Goal: Task Accomplishment & Management: Use online tool/utility

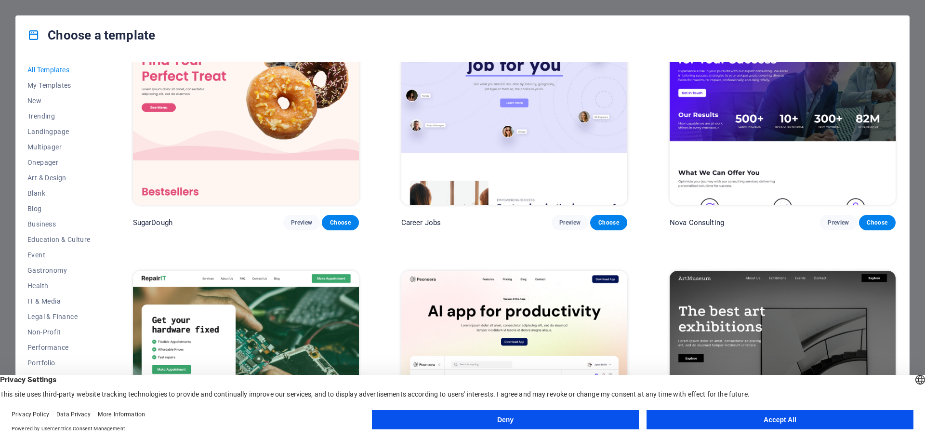
scroll to position [144, 0]
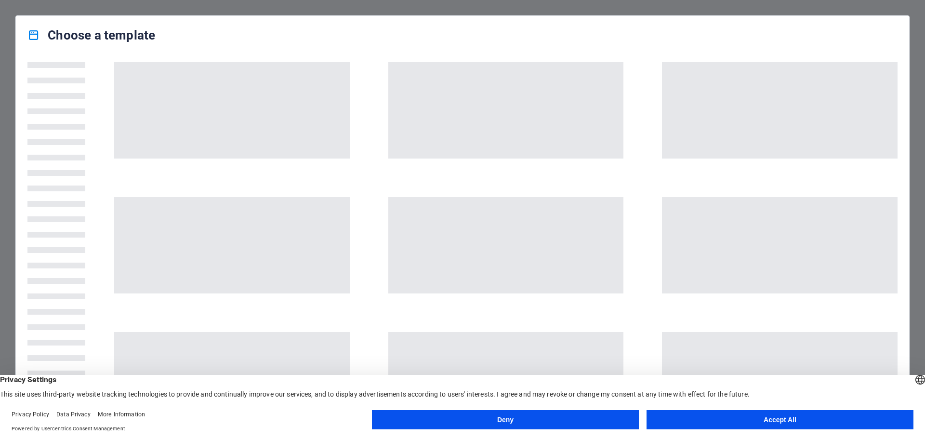
click at [748, 422] on button "Accept All" at bounding box center [779, 419] width 267 height 19
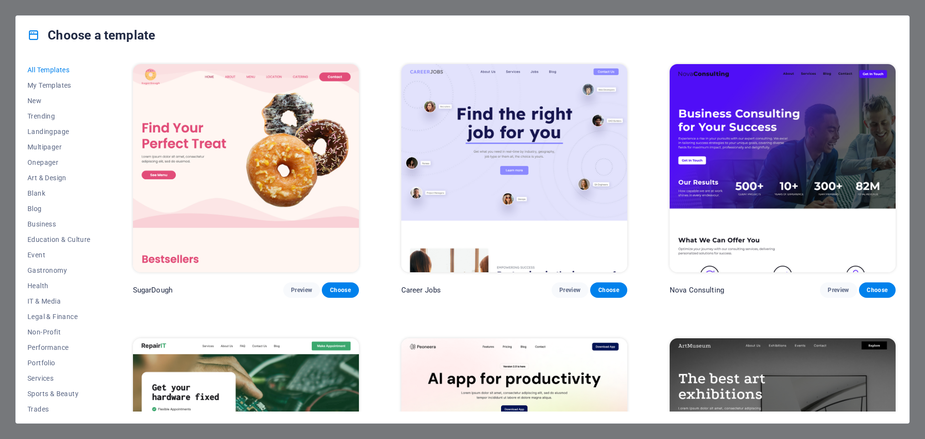
click at [916, 137] on div "Choose a template All Templates My Templates New Trending Landingpage Multipage…" at bounding box center [462, 219] width 925 height 439
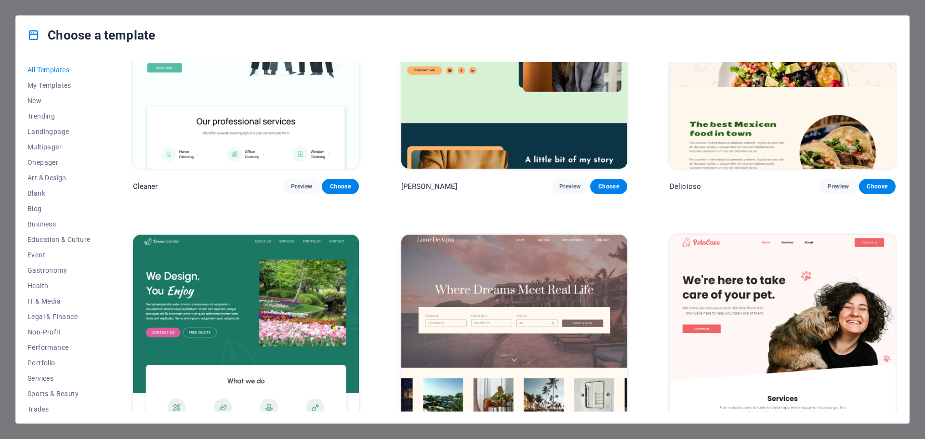
click at [194, 5] on div "Choose a template All Templates My Templates New Trending Landingpage Multipage…" at bounding box center [462, 219] width 925 height 439
click at [53, 85] on span "My Templates" at bounding box center [58, 85] width 63 height 8
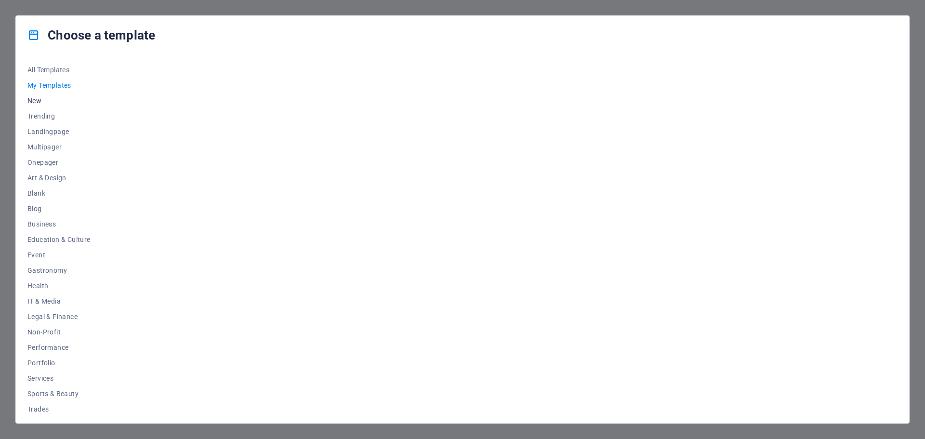
click at [32, 99] on span "New" at bounding box center [58, 101] width 63 height 8
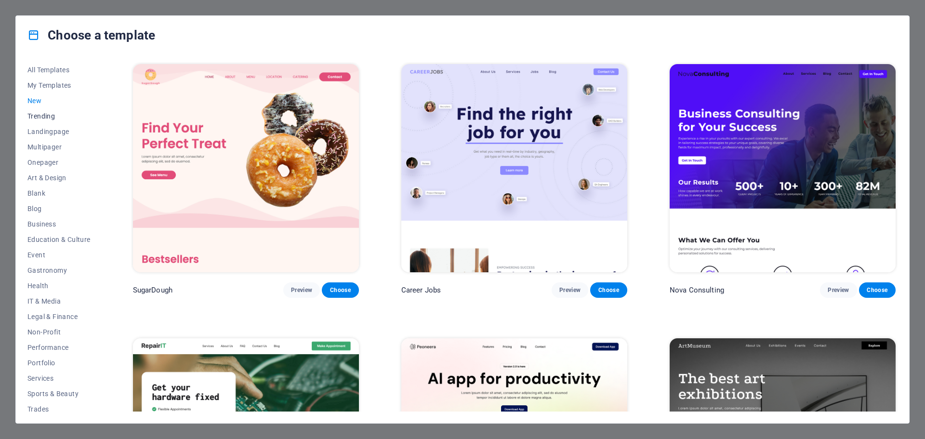
click at [41, 111] on button "Trending" at bounding box center [58, 115] width 63 height 15
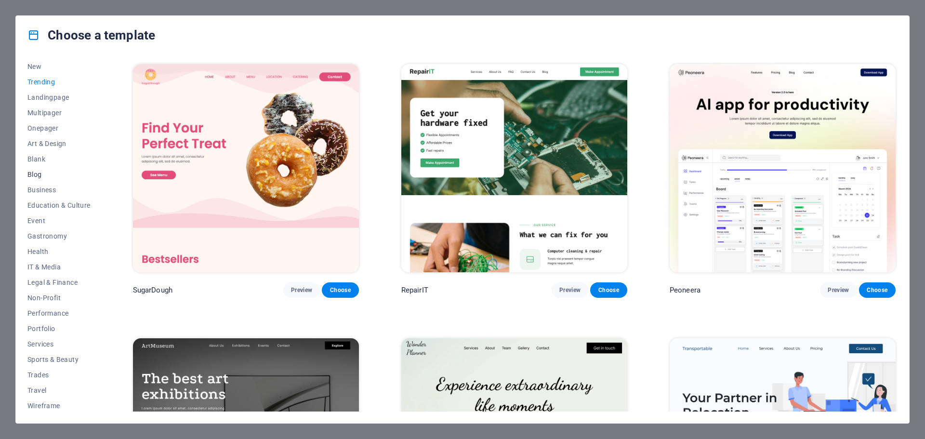
scroll to position [36, 0]
click at [40, 339] on span "Services" at bounding box center [58, 342] width 63 height 8
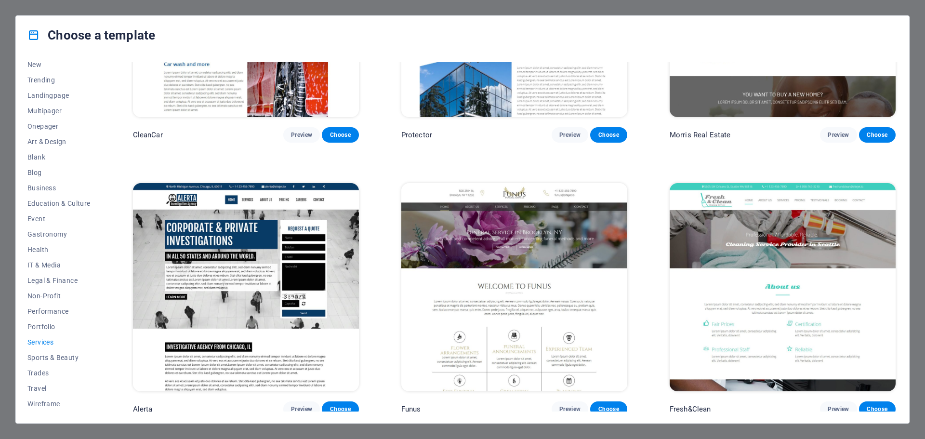
scroll to position [1252, 0]
click at [697, 9] on div "Choose a template All Templates My Templates New Trending Landingpage Multipage…" at bounding box center [462, 219] width 925 height 439
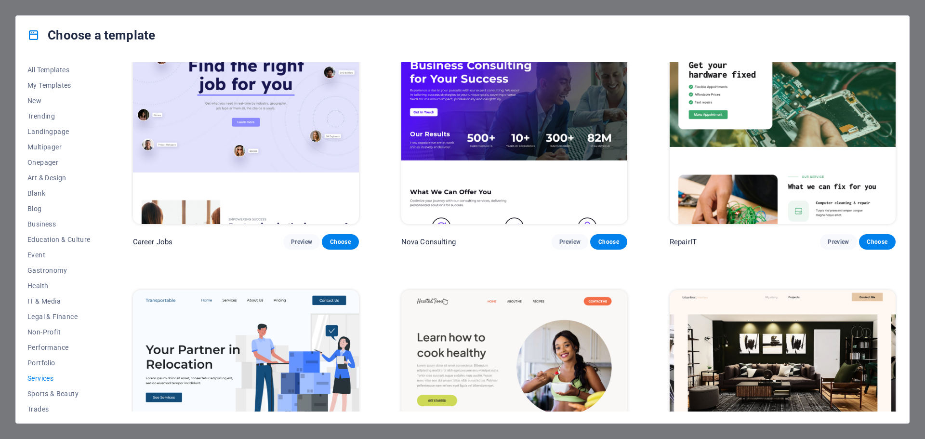
scroll to position [0, 0]
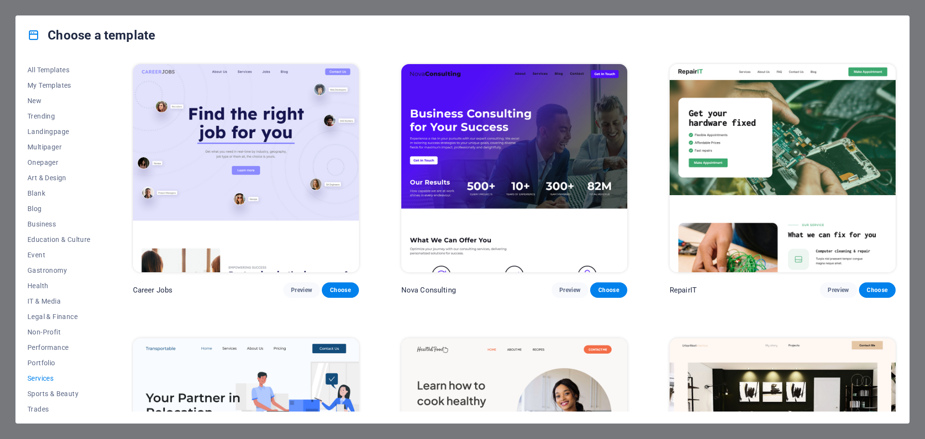
click at [787, 2] on div "Choose a template All Templates My Templates New Trending Landingpage Multipage…" at bounding box center [462, 219] width 925 height 439
click at [789, 8] on div "Choose a template All Templates My Templates New Trending Landingpage Multipage…" at bounding box center [462, 219] width 925 height 439
click at [48, 37] on h4 "Choose a template" at bounding box center [91, 34] width 128 height 15
click at [38, 98] on span "New" at bounding box center [58, 101] width 63 height 8
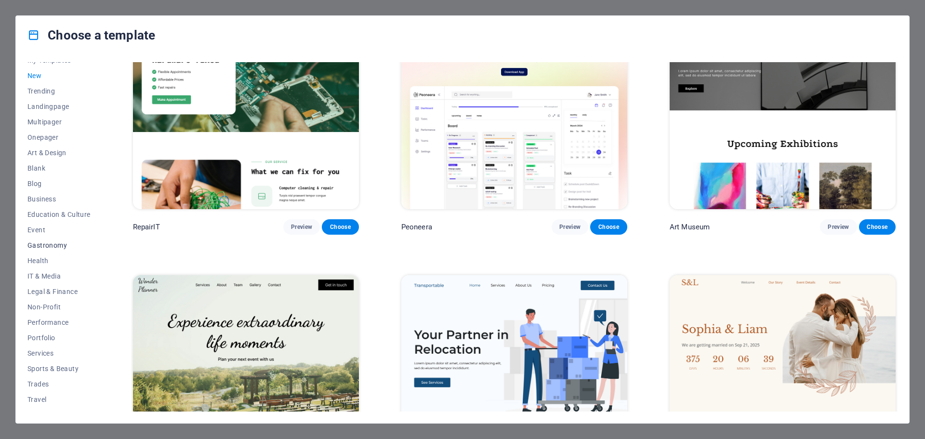
scroll to position [36, 0]
click at [40, 339] on span "Services" at bounding box center [58, 342] width 63 height 8
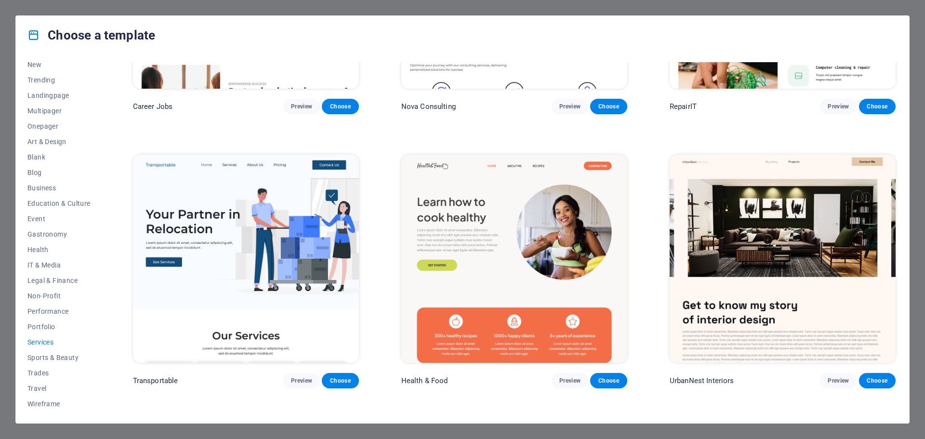
scroll to position [401, 0]
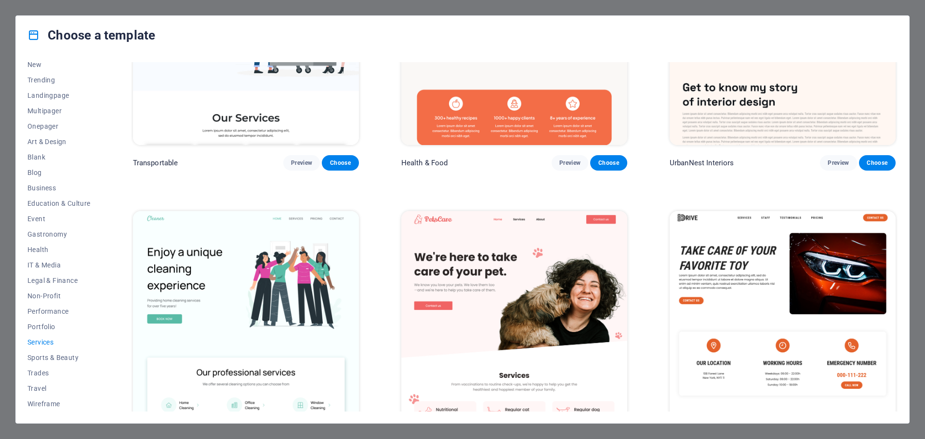
click at [723, 248] on img at bounding box center [782, 315] width 226 height 208
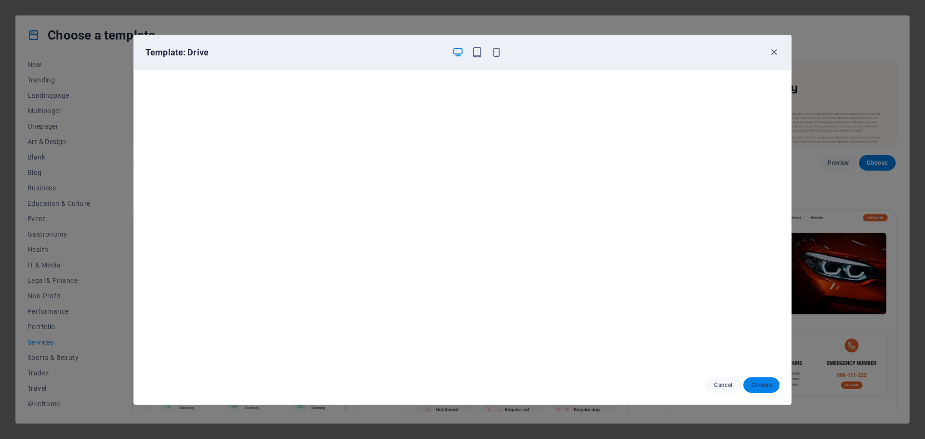
click at [761, 382] on span "Choose" at bounding box center [761, 385] width 21 height 8
